Goal: Obtain resource: Download file/media

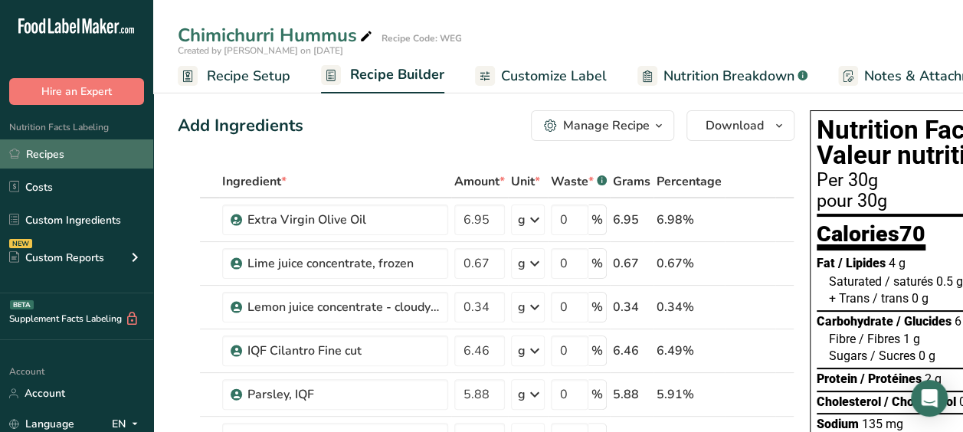
click at [49, 149] on link "Recipes" at bounding box center [76, 153] width 153 height 29
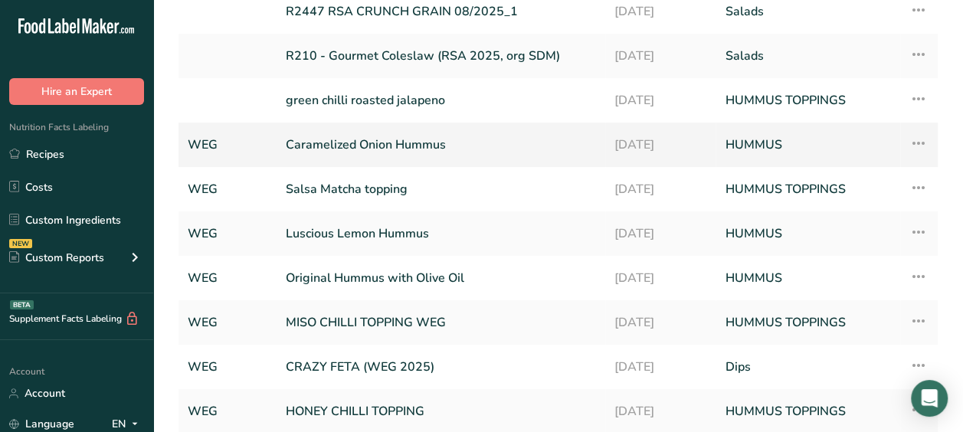
scroll to position [159, 0]
click at [404, 225] on link "Luscious Lemon Hummus" at bounding box center [441, 233] width 310 height 32
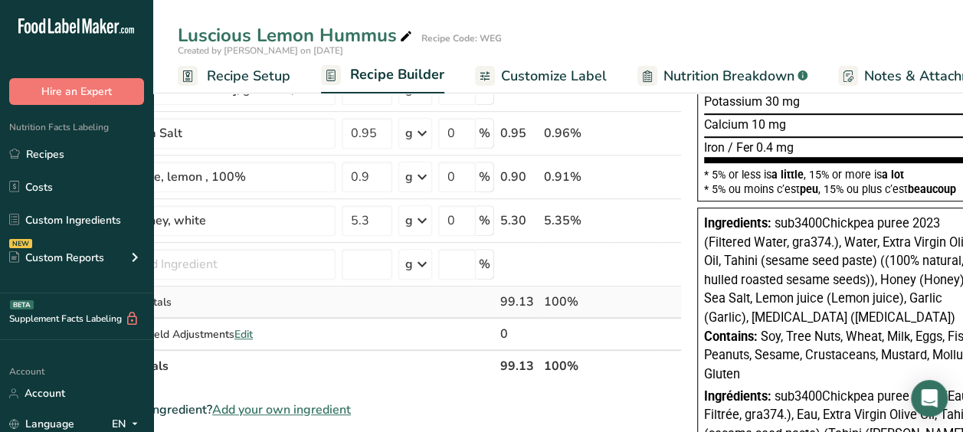
scroll to position [0, 141]
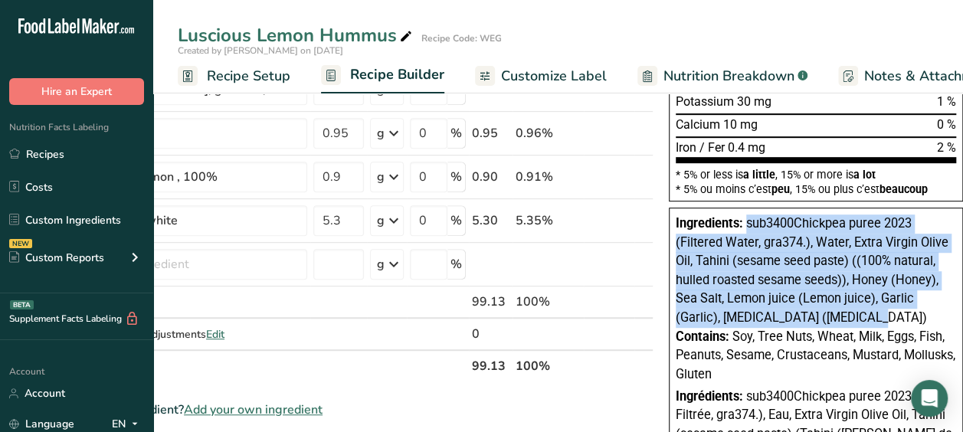
drag, startPoint x: 739, startPoint y: 225, endPoint x: 860, endPoint y: 311, distance: 148.4
click at [860, 311] on div "Ingredients: sub3400Chickpea puree 2023 (Filtered Water, gra374.), Water, Extra…" at bounding box center [816, 271] width 280 height 113
copy span "sub3400Chickpea puree 2023 (Filtered Water, gra374.), Water, Extra Virgin Olive…"
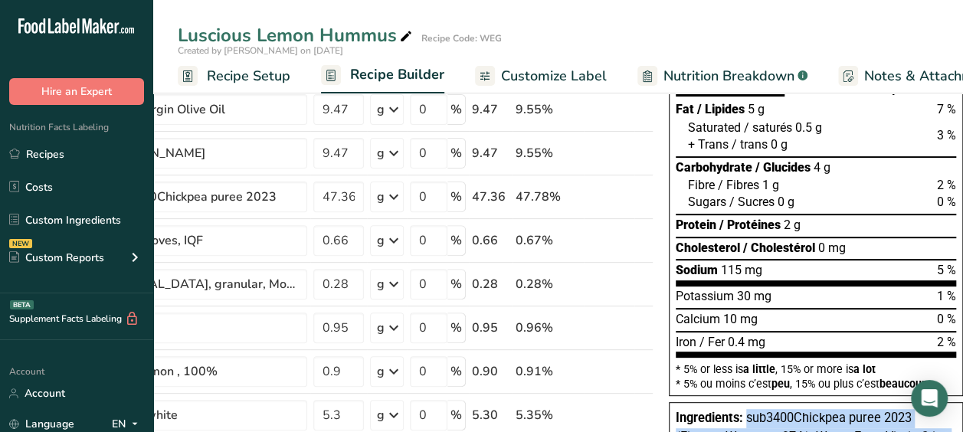
scroll to position [0, 0]
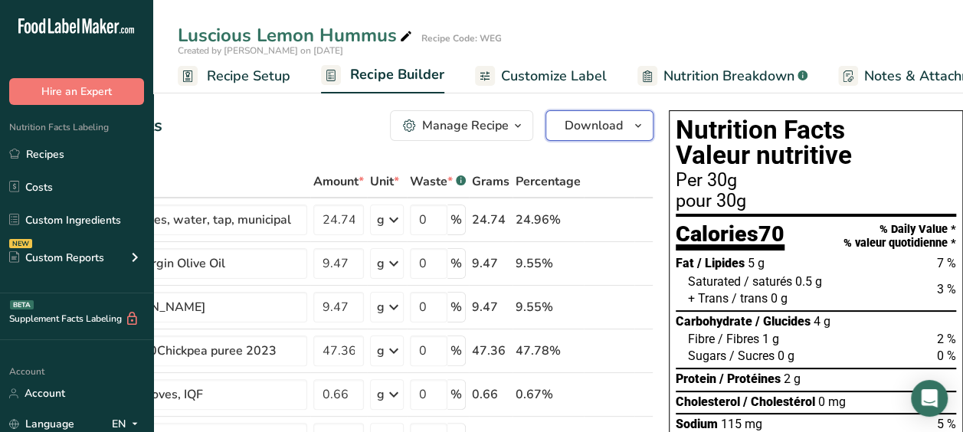
click at [570, 121] on span "Download" at bounding box center [594, 125] width 58 height 18
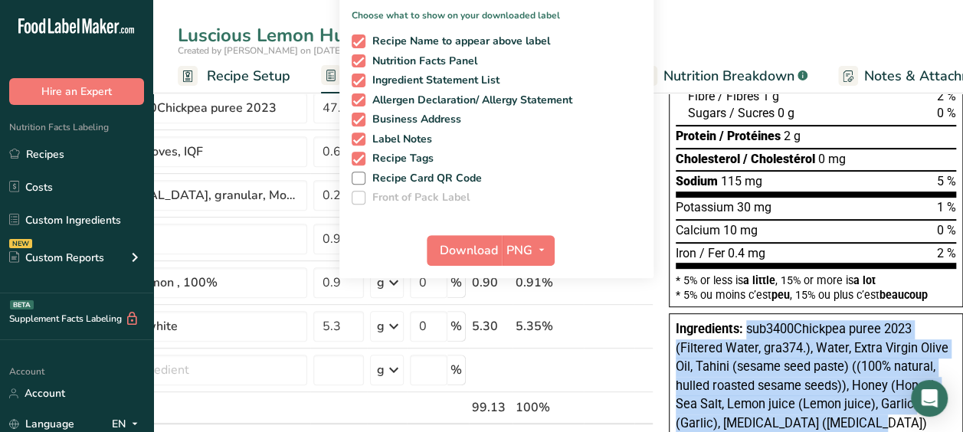
scroll to position [295, 0]
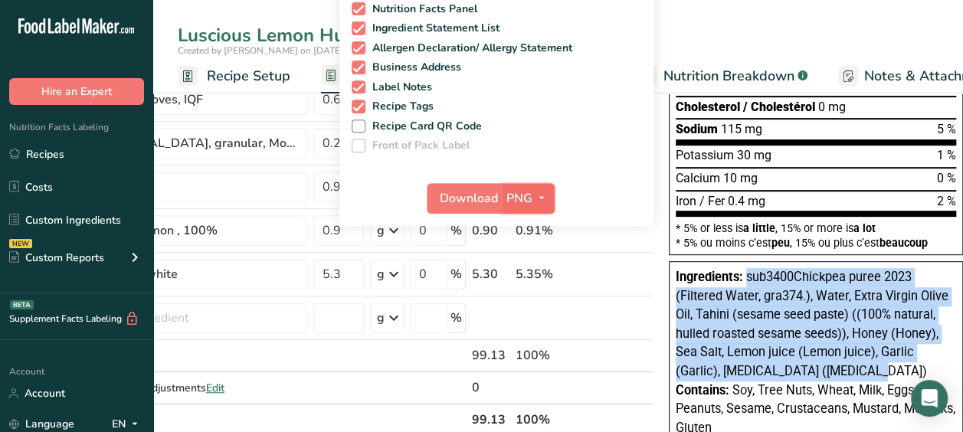
click at [502, 198] on button "PNG" at bounding box center [528, 198] width 53 height 31
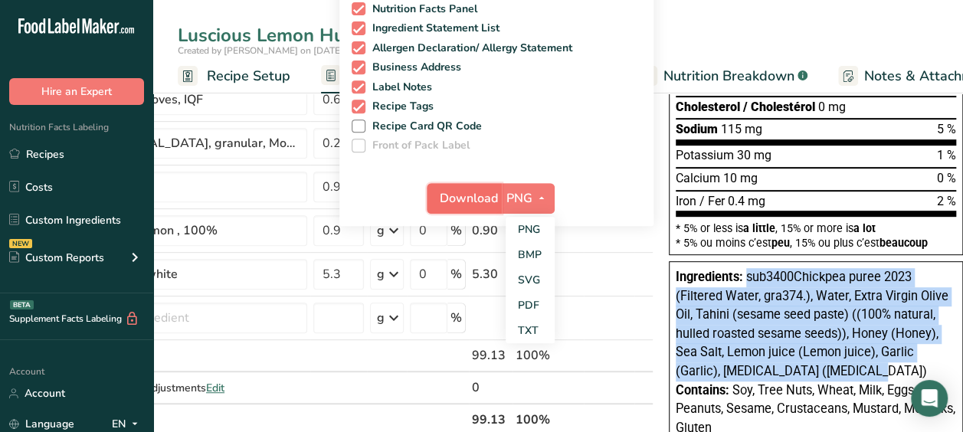
click at [473, 208] on button "Download" at bounding box center [464, 198] width 75 height 31
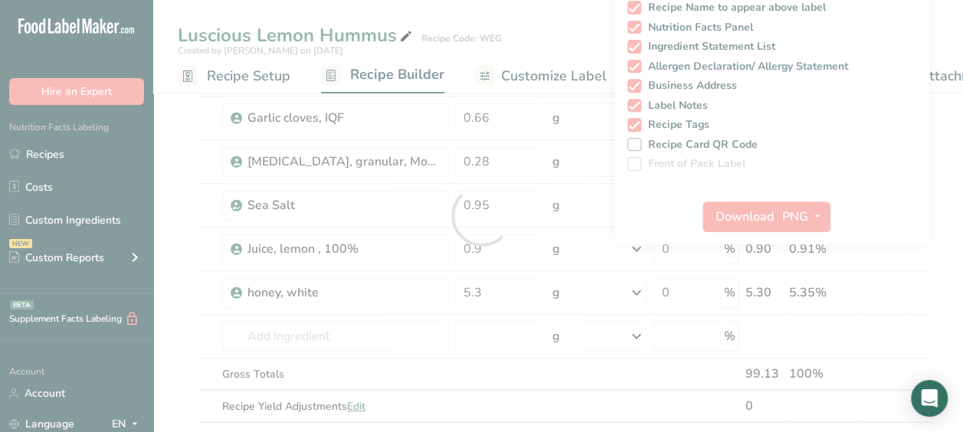
scroll to position [0, 0]
click at [457, 192] on div at bounding box center [481, 216] width 963 height 432
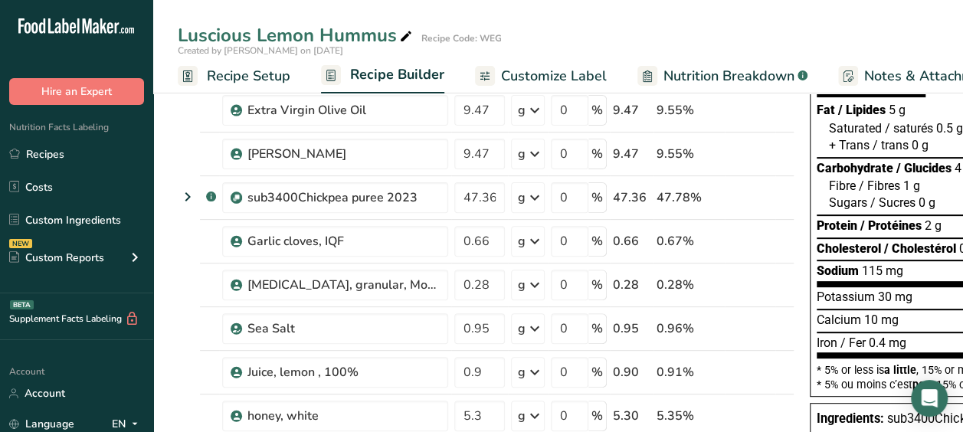
scroll to position [152, 0]
